Goal: Entertainment & Leisure: Consume media (video, audio)

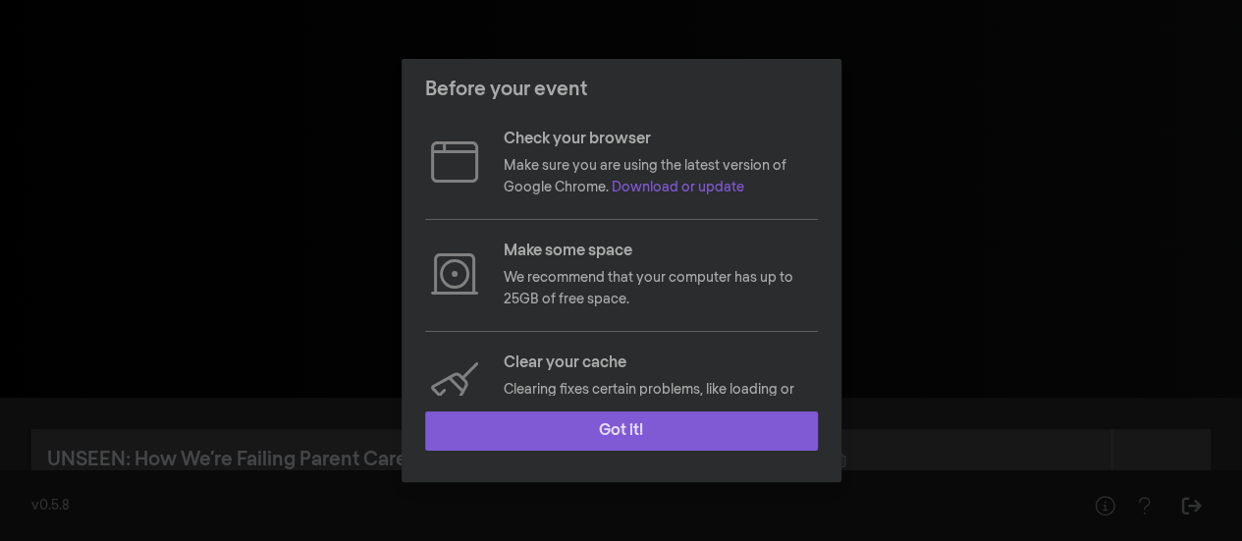
click at [664, 433] on button "Got it!" at bounding box center [621, 430] width 393 height 39
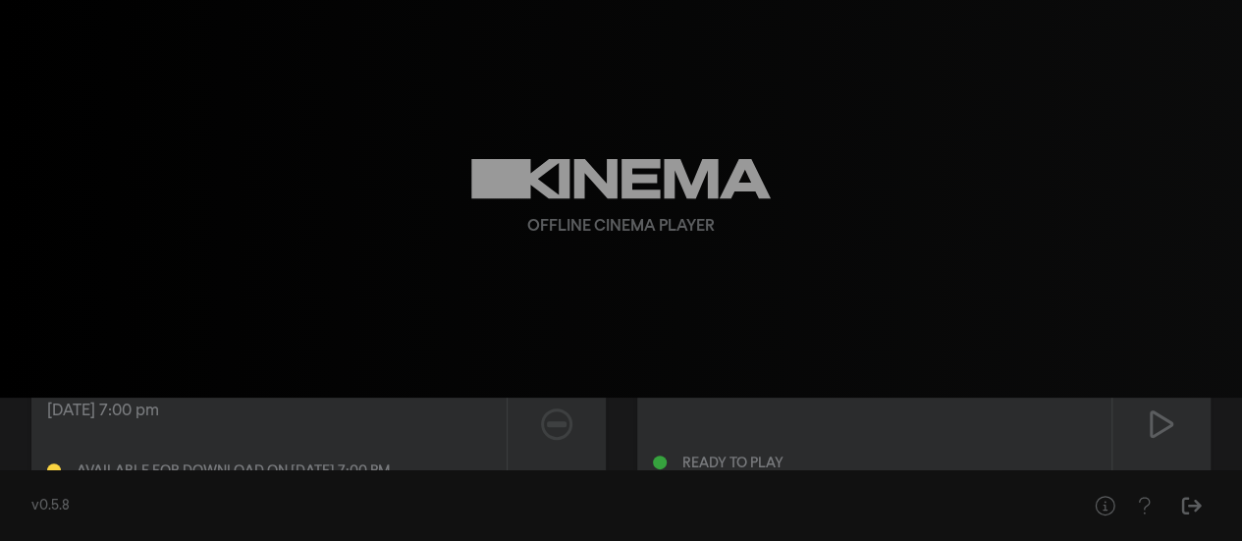
scroll to position [45, 0]
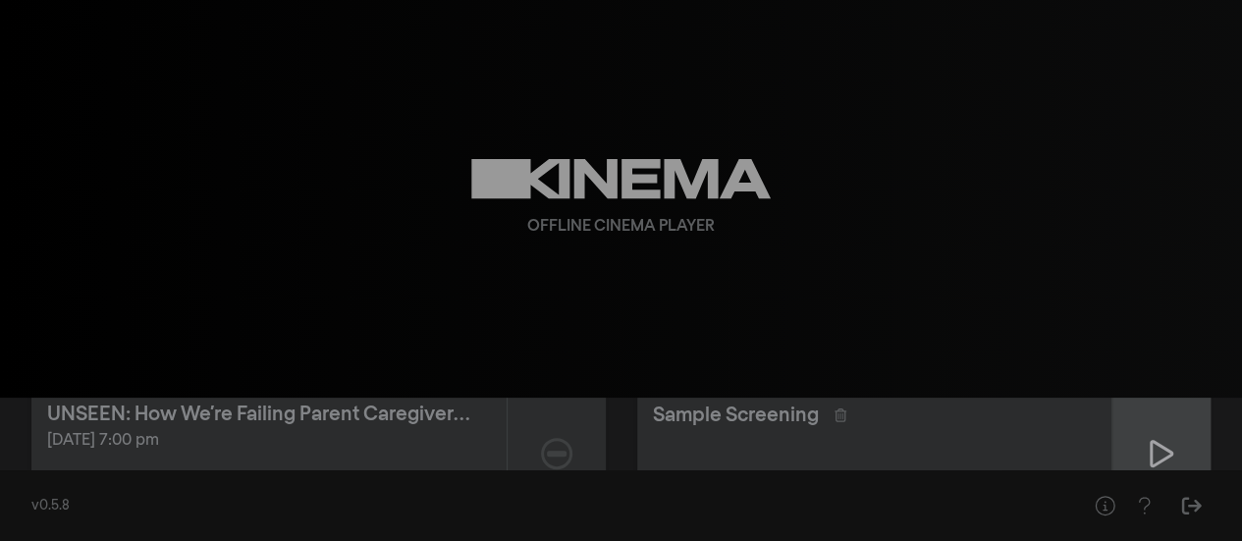
click at [1141, 448] on div at bounding box center [1161, 453] width 98 height 139
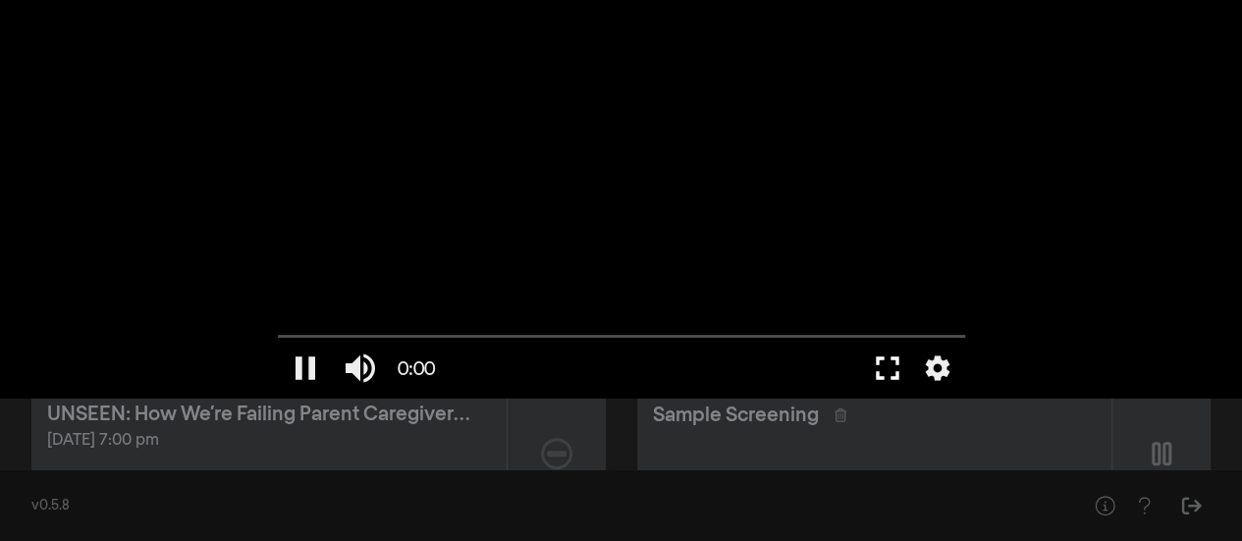
click at [891, 374] on button "fullscreen" at bounding box center [887, 368] width 55 height 59
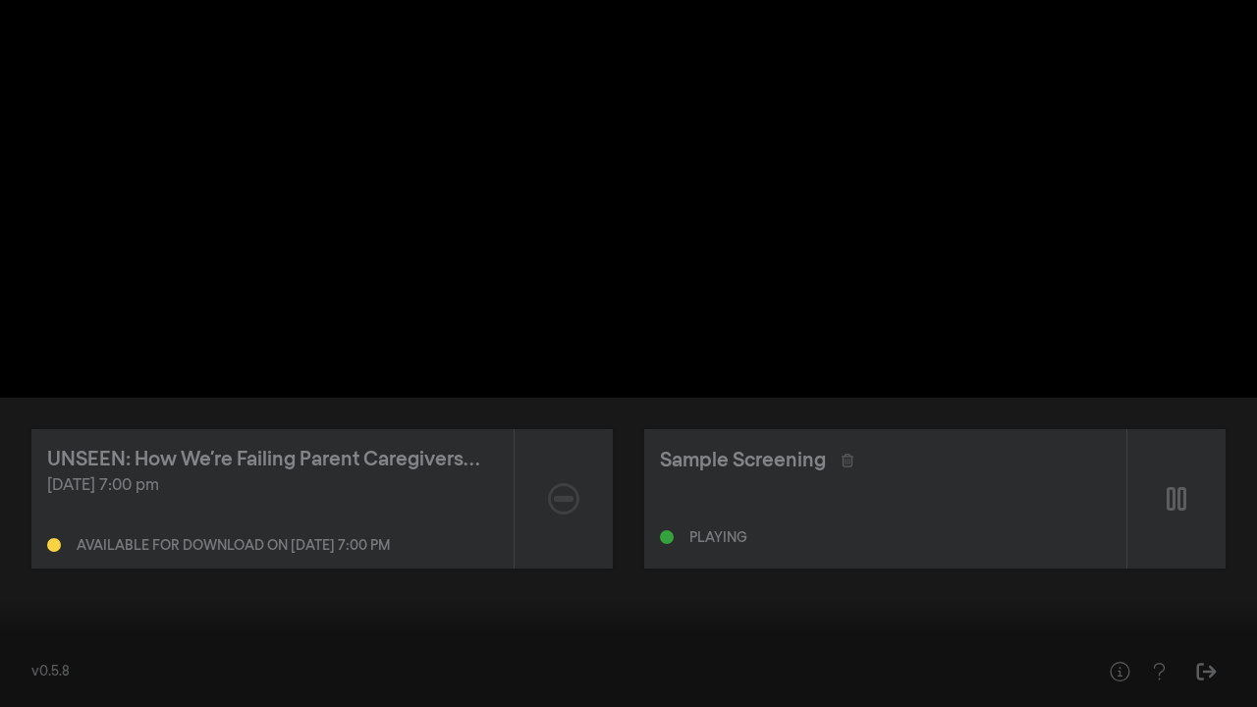
click at [1225, 540] on button "settings" at bounding box center [1219, 677] width 45 height 59
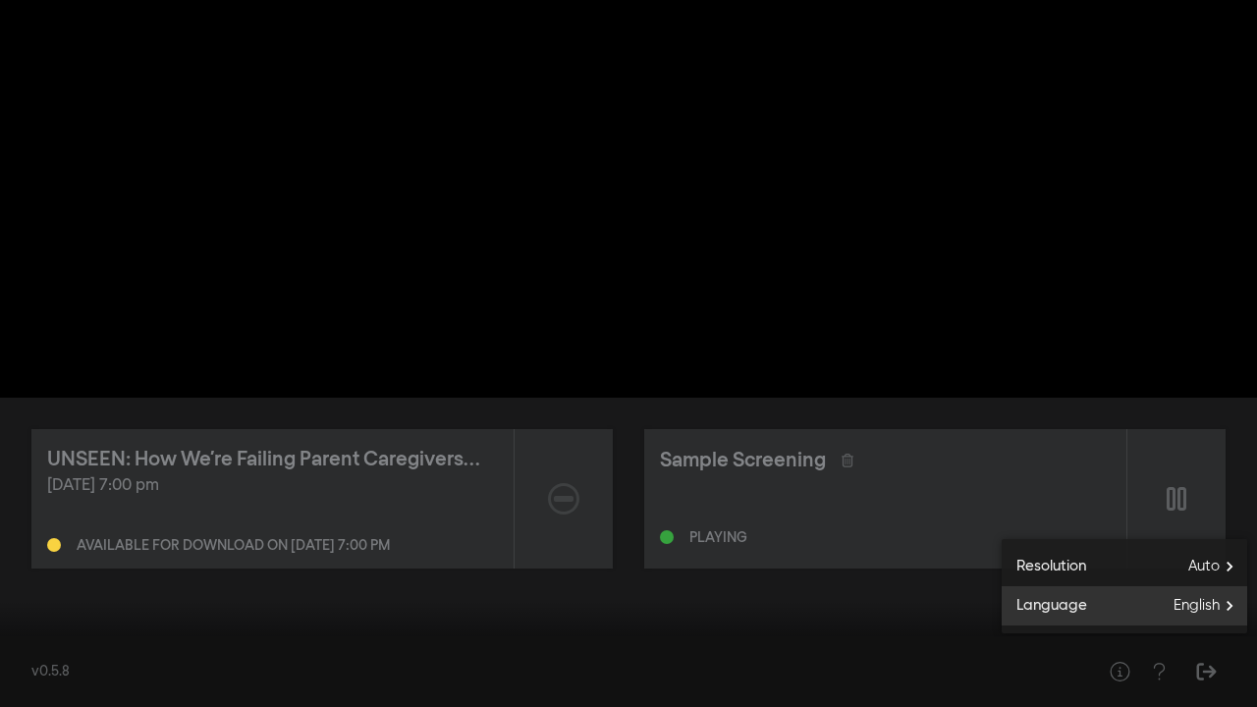
click at [1219, 540] on span "English" at bounding box center [1210, 605] width 74 height 29
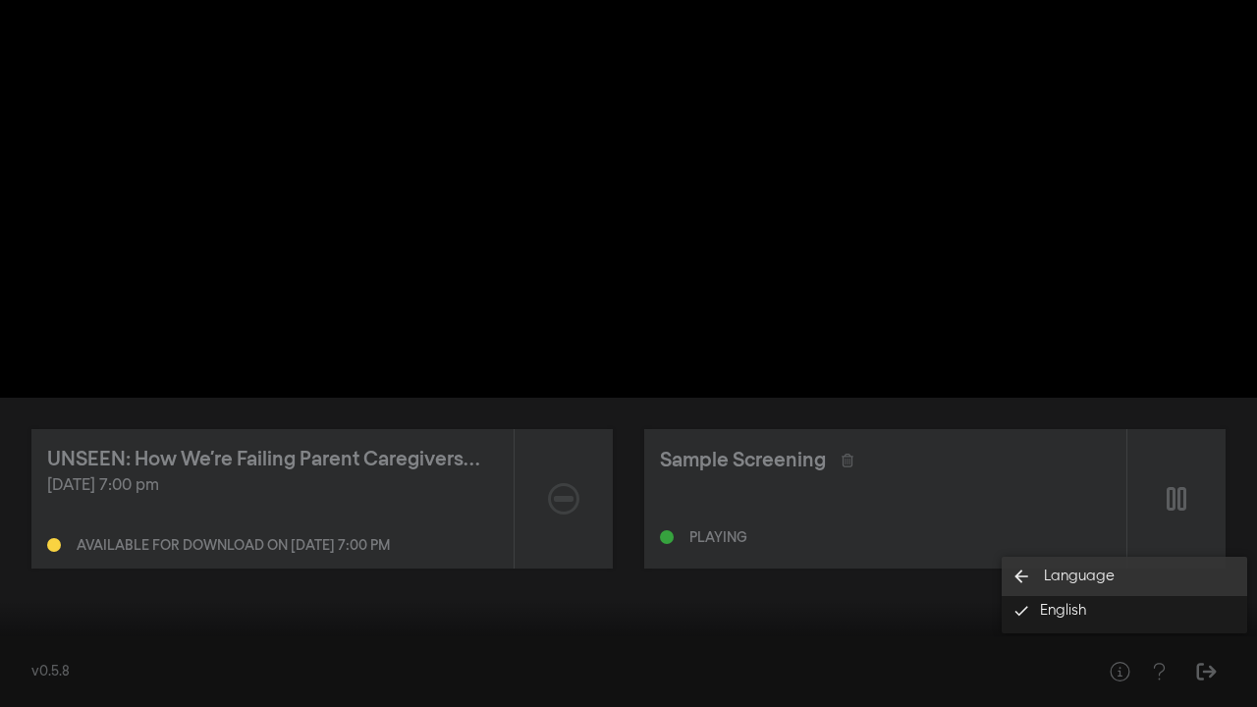
click at [1092, 540] on span "Language" at bounding box center [1079, 576] width 71 height 23
click at [446, 353] on div at bounding box center [628, 353] width 1257 height 707
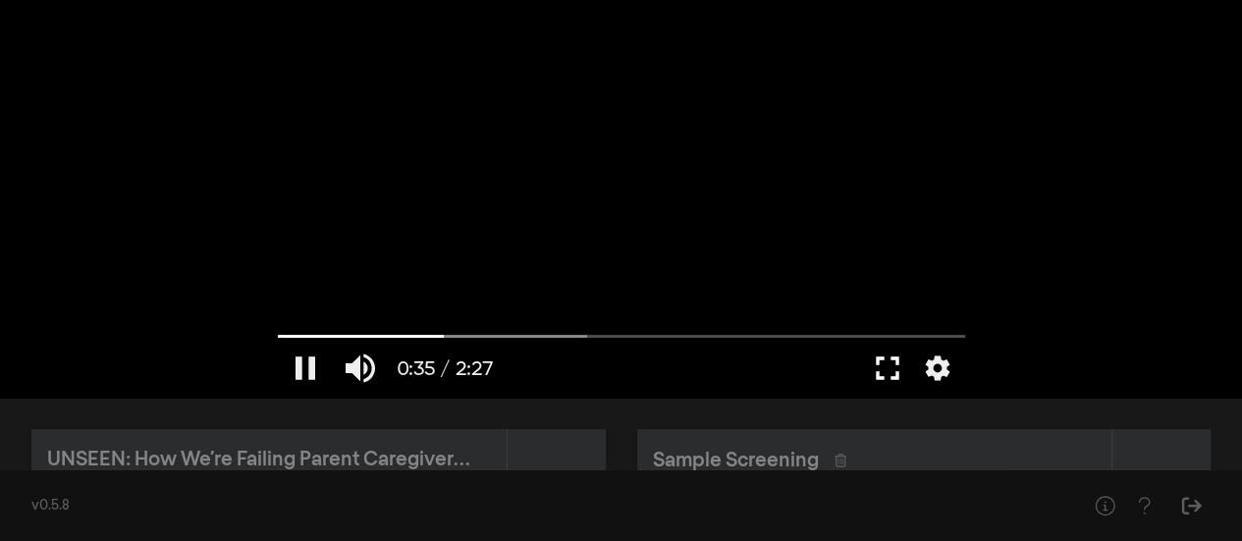
click at [898, 366] on button "fullscreen" at bounding box center [887, 368] width 55 height 59
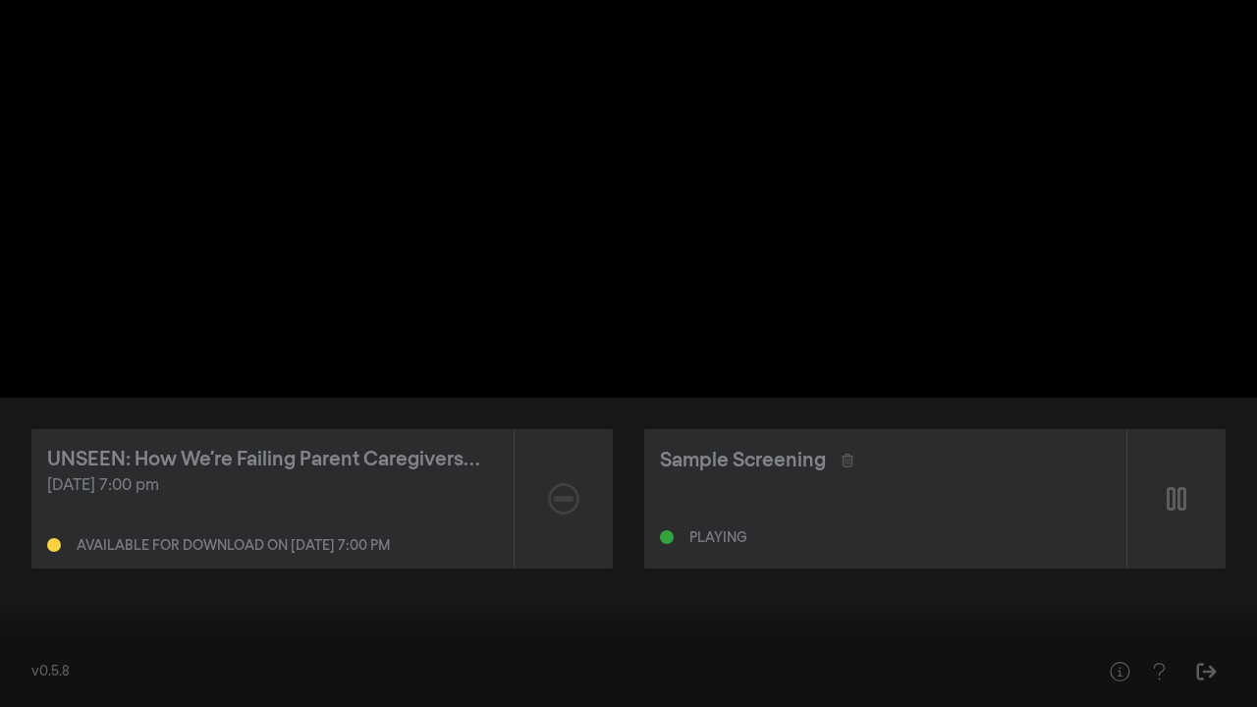
click at [562, 304] on div at bounding box center [628, 353] width 1257 height 707
type input "36.390511"
click at [1217, 540] on button "settings" at bounding box center [1219, 677] width 45 height 59
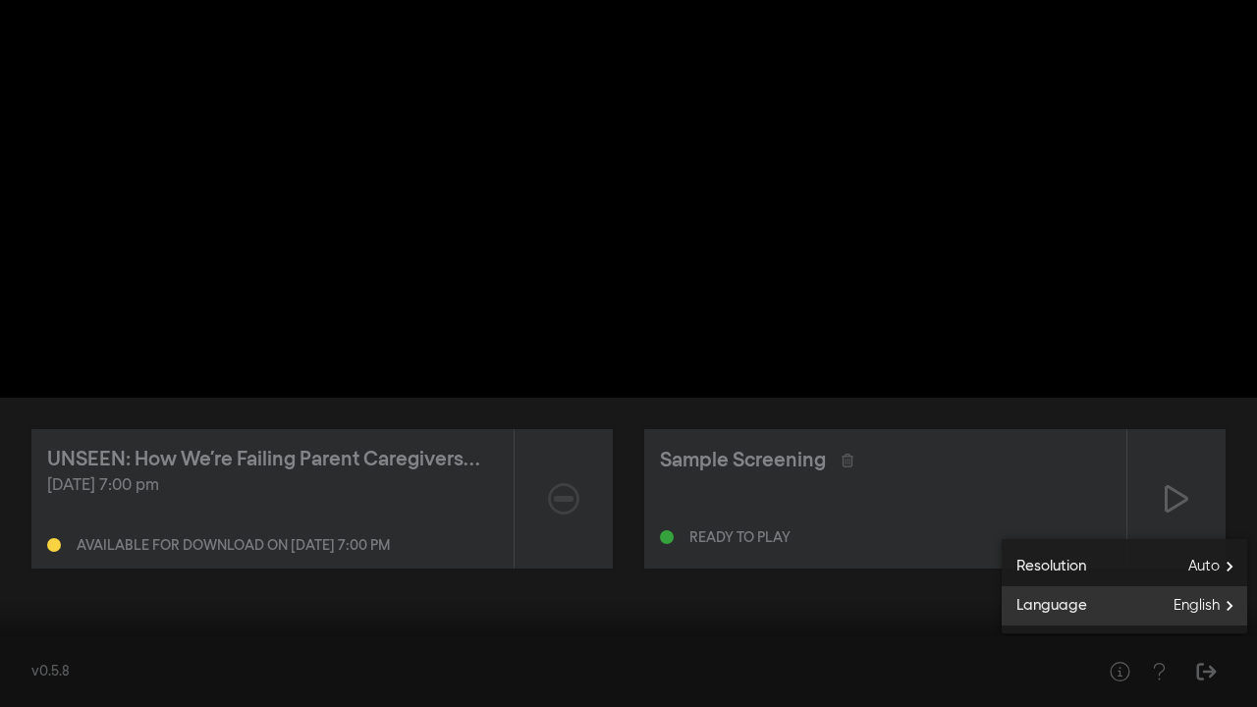
click at [1207, 540] on span "English" at bounding box center [1210, 605] width 74 height 29
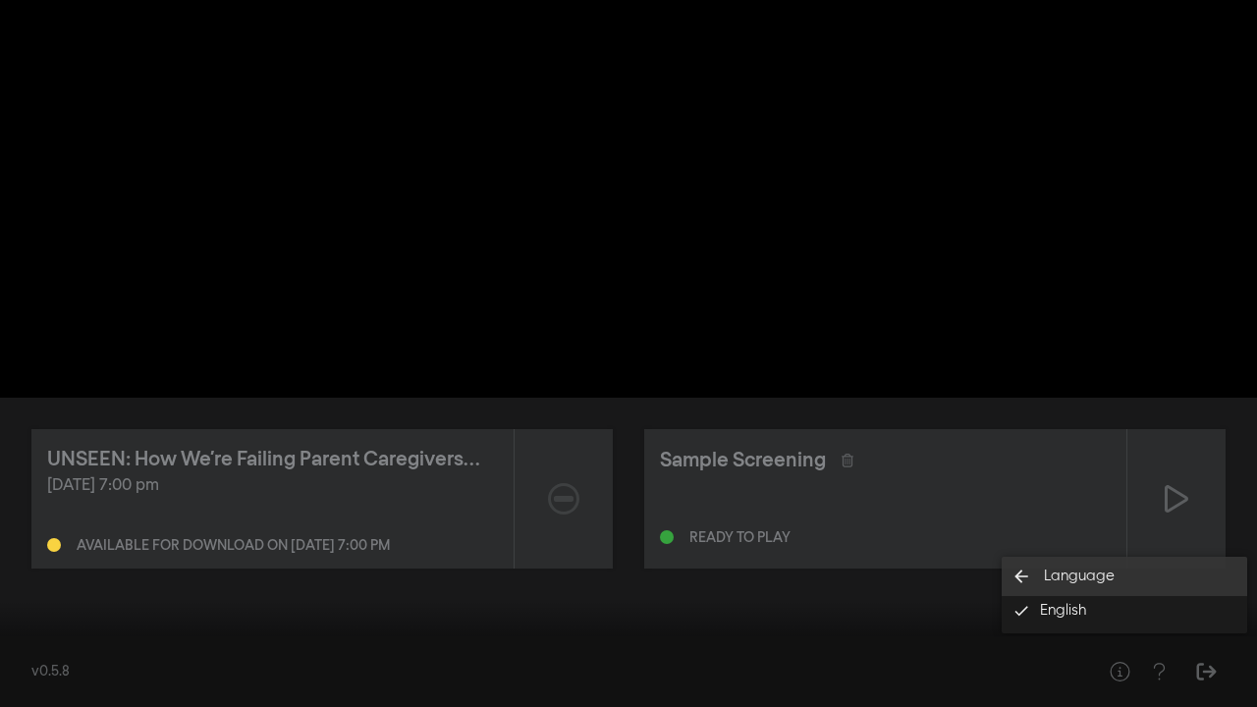
click at [1100, 540] on span "Language" at bounding box center [1079, 576] width 71 height 23
